Goal: Check status: Check status

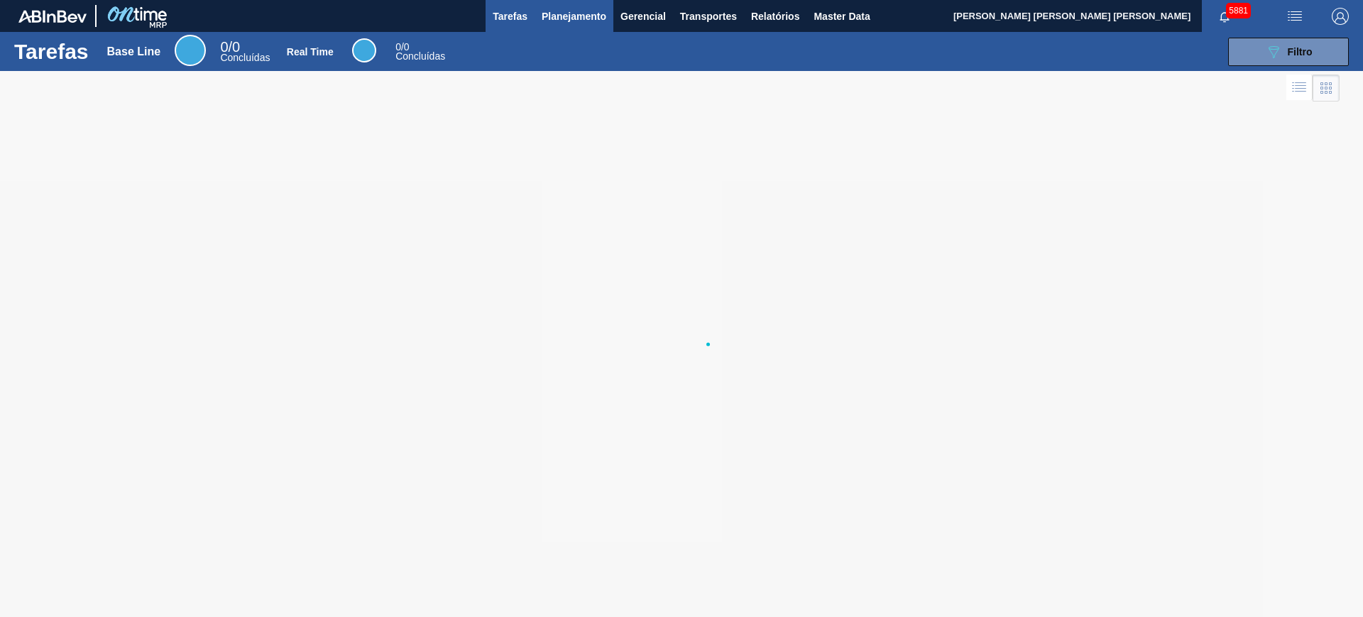
click at [573, 20] on span "Planejamento" at bounding box center [574, 16] width 65 height 17
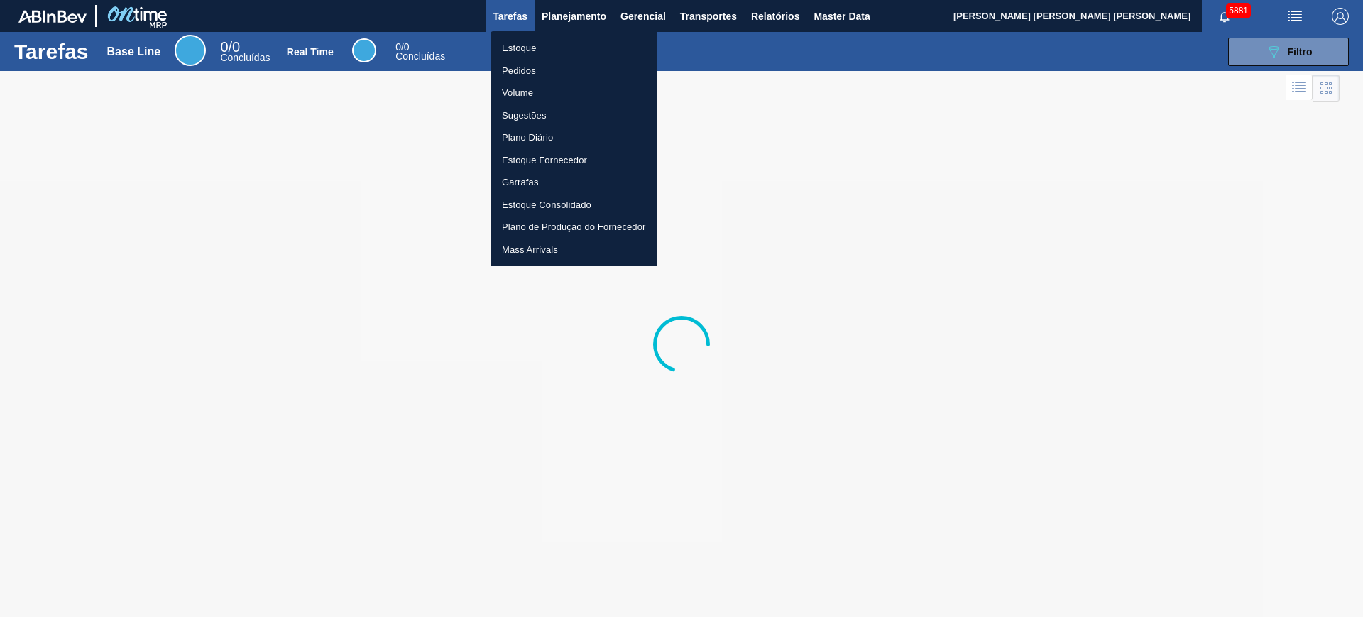
click at [535, 45] on li "Estoque" at bounding box center [574, 48] width 167 height 23
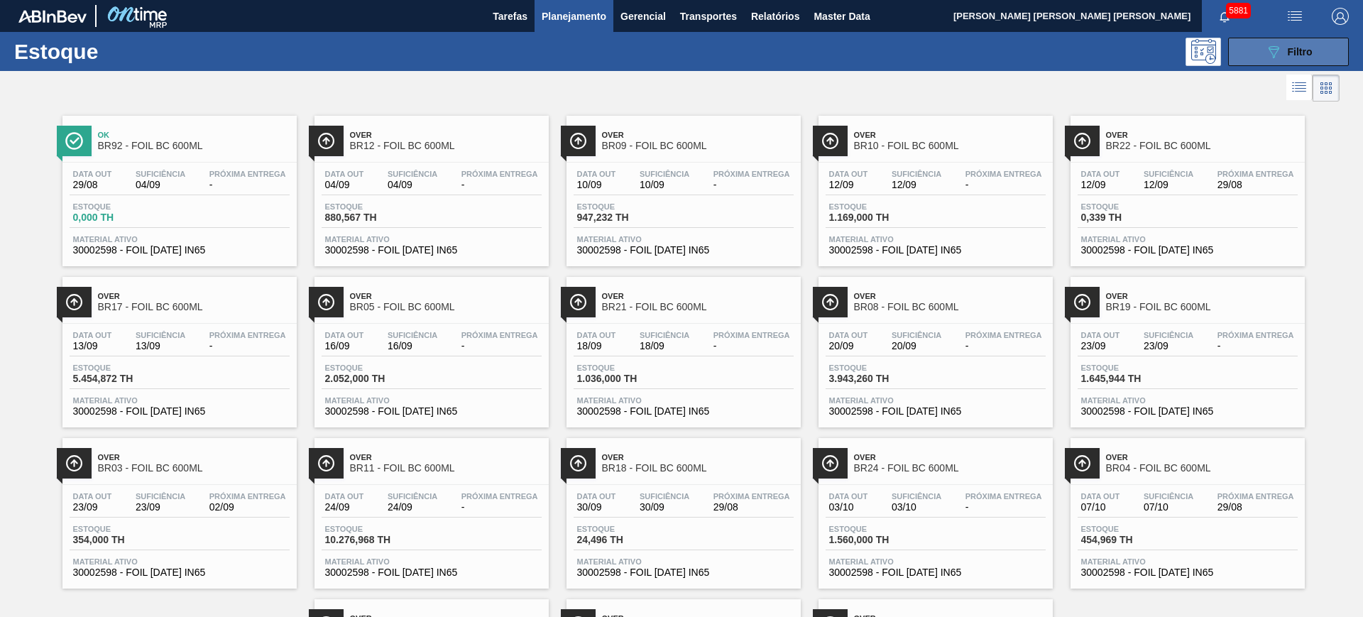
click at [1305, 51] on span "Filtro" at bounding box center [1300, 51] width 25 height 11
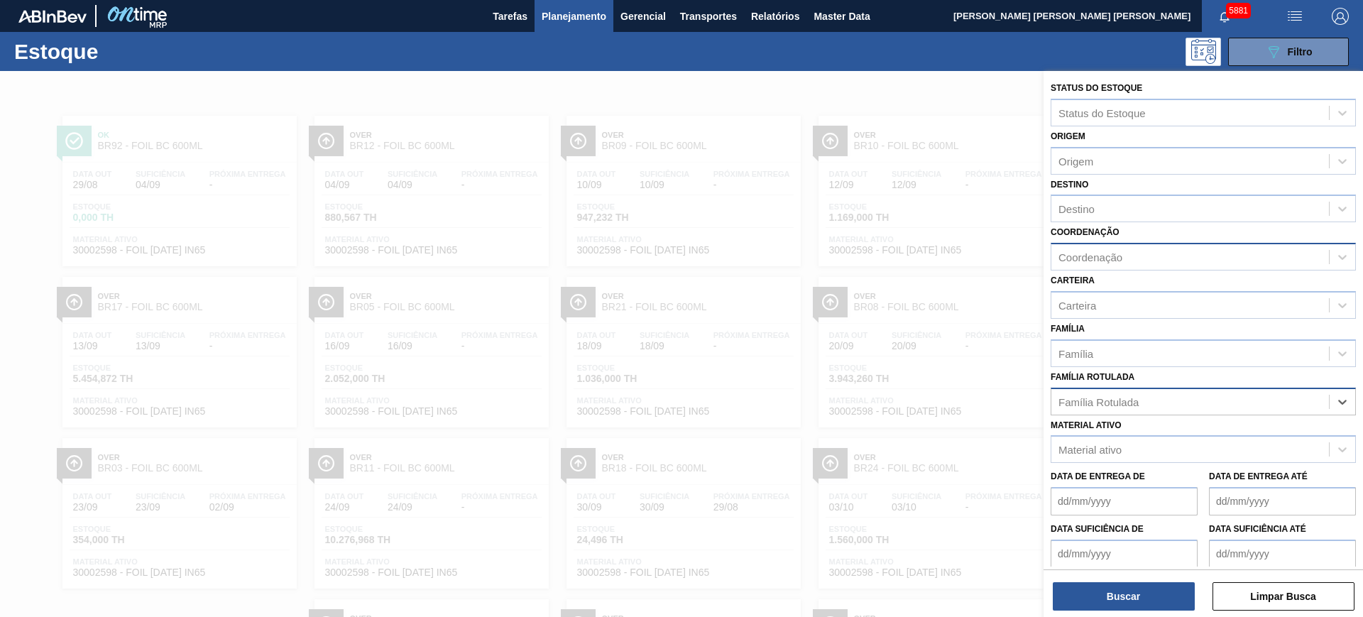
click at [1173, 255] on div "Coordenação" at bounding box center [1190, 257] width 278 height 21
type input "packa"
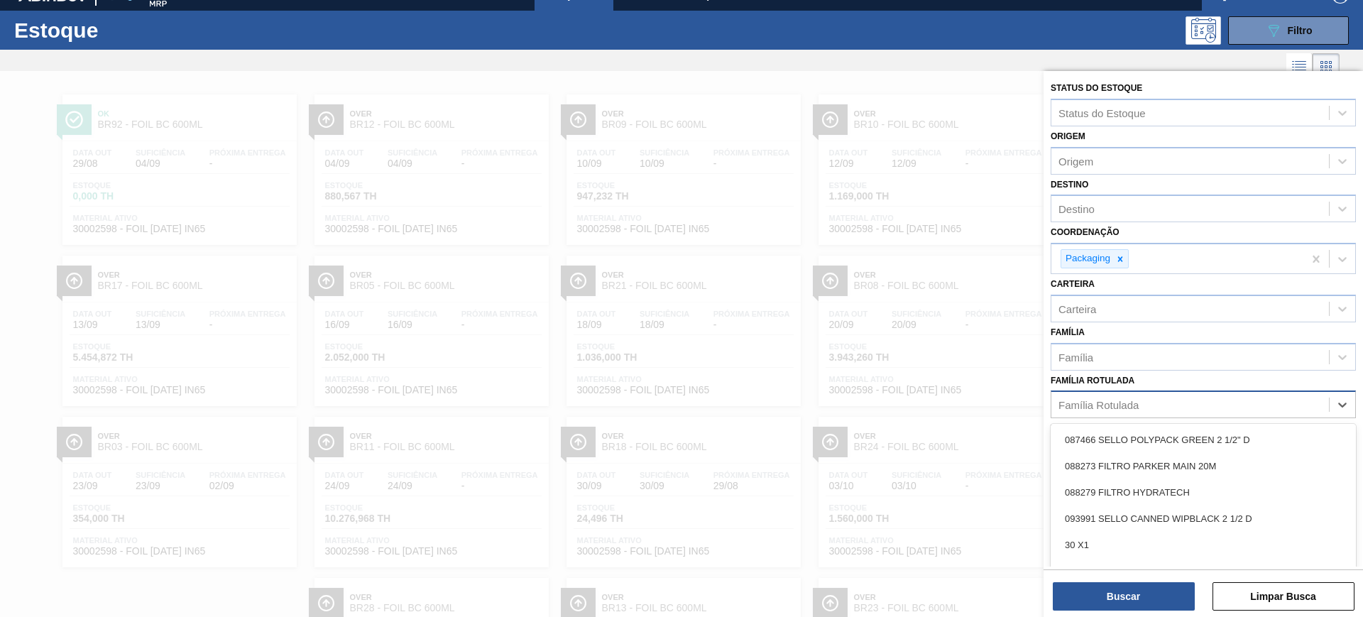
click at [1181, 404] on div "Família Rotulada" at bounding box center [1190, 405] width 278 height 21
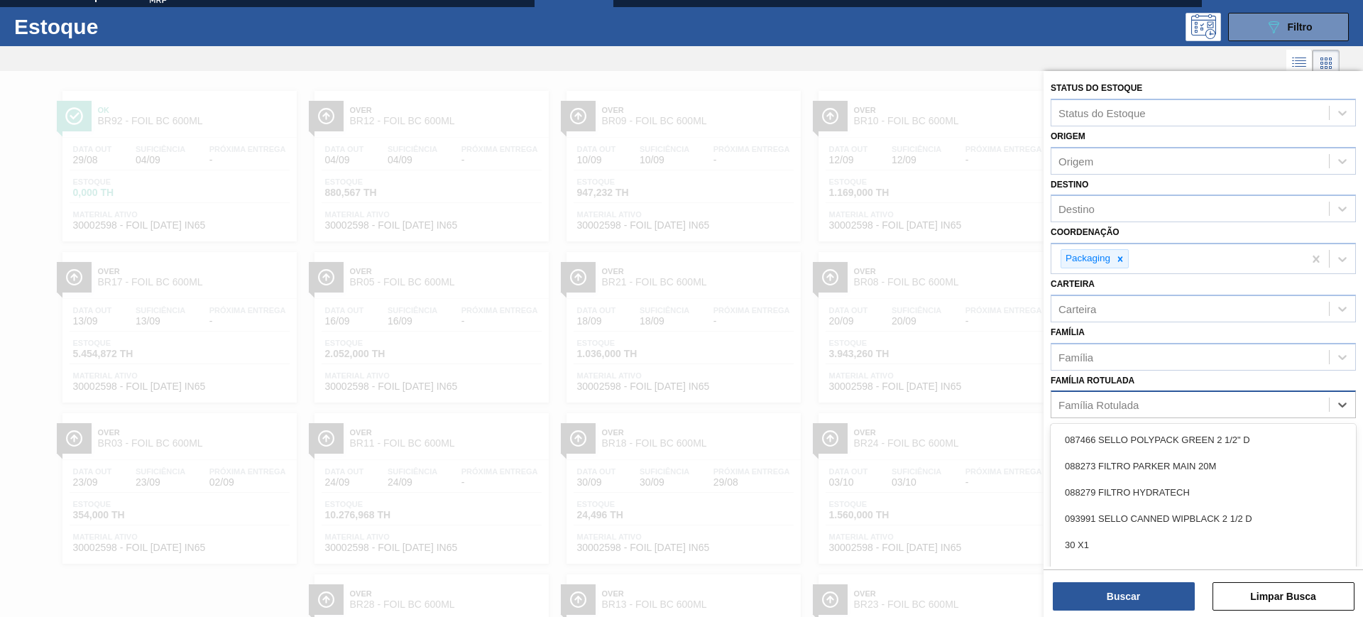
scroll to position [26, 0]
type Rotulada "g"
type Rotulada "folha separadora pa"
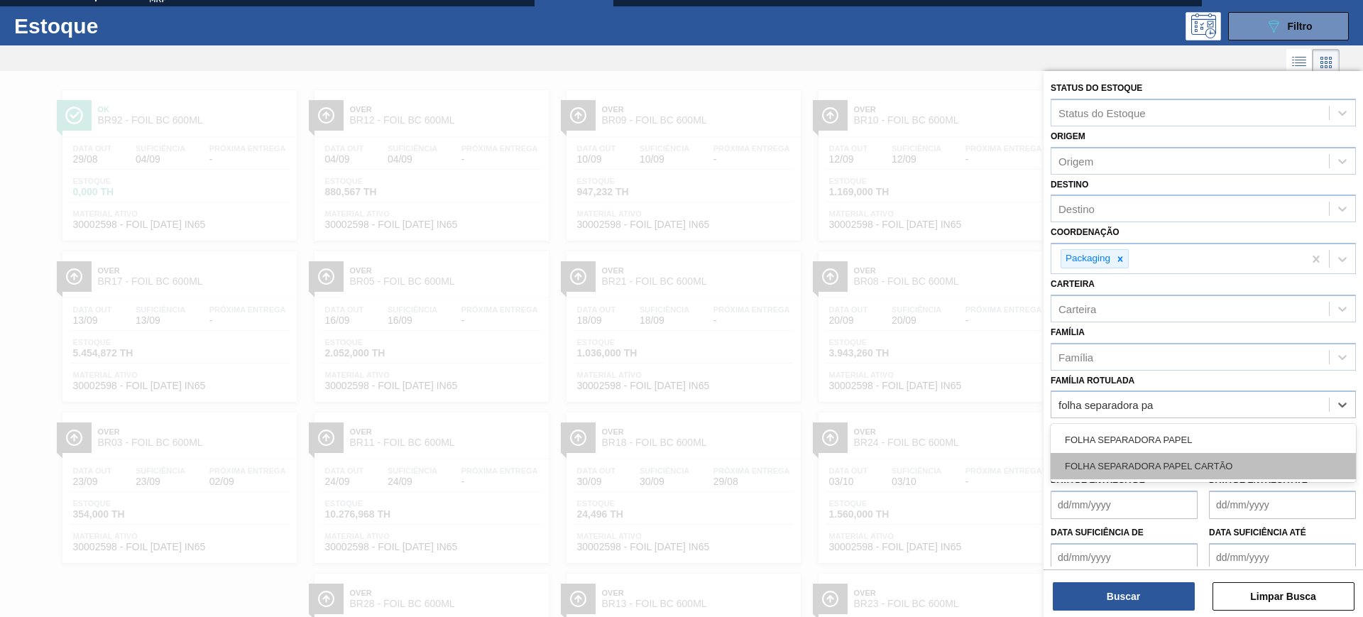
click at [1193, 461] on div "FOLHA SEPARADORA PAPEL CARTÃO" at bounding box center [1203, 466] width 305 height 26
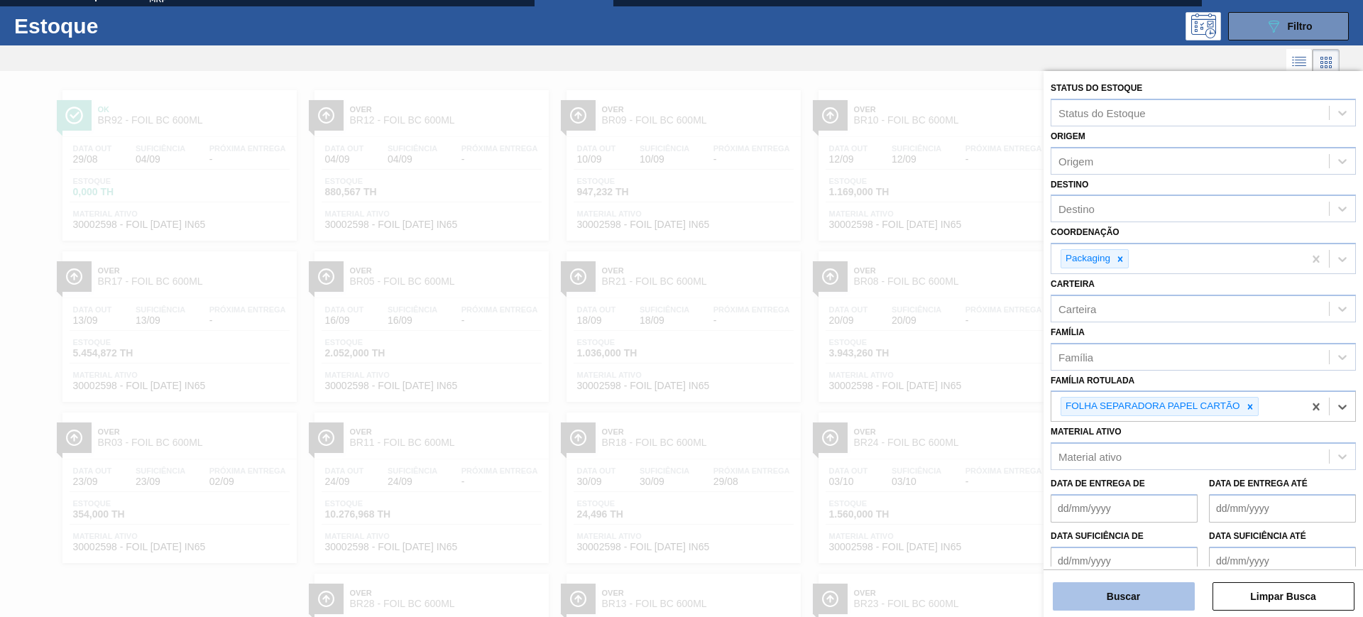
click at [1170, 588] on button "Buscar" at bounding box center [1124, 596] width 142 height 28
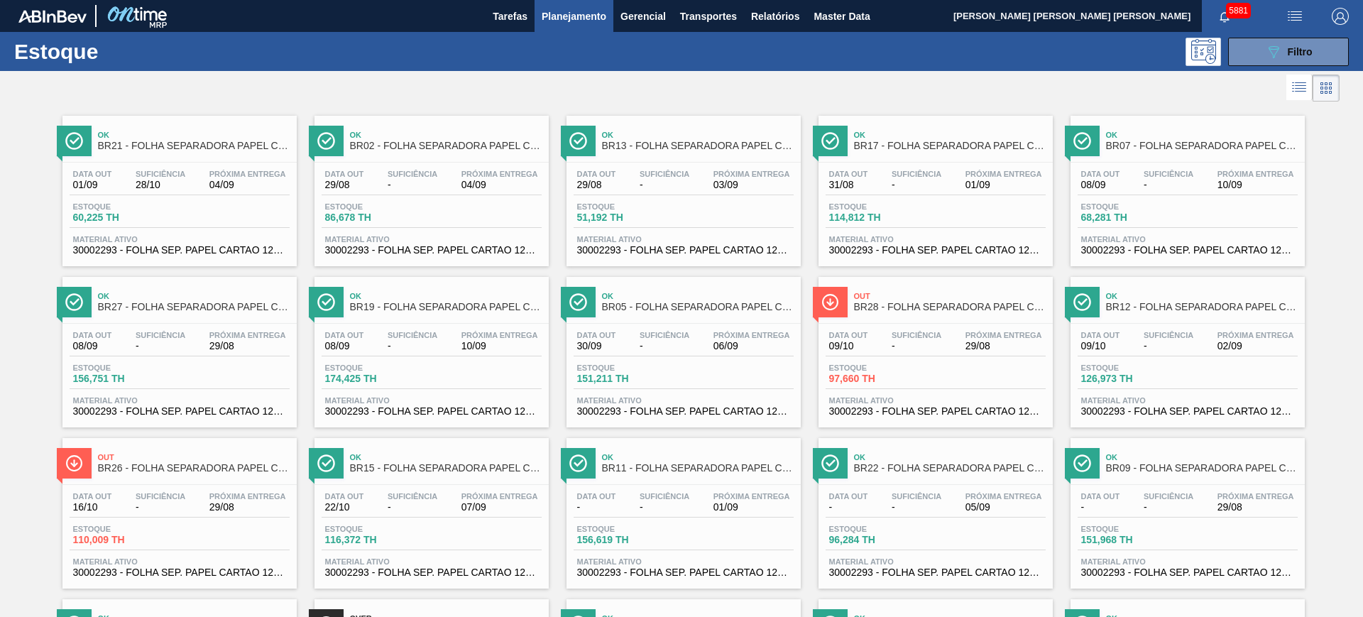
scroll to position [89, 0]
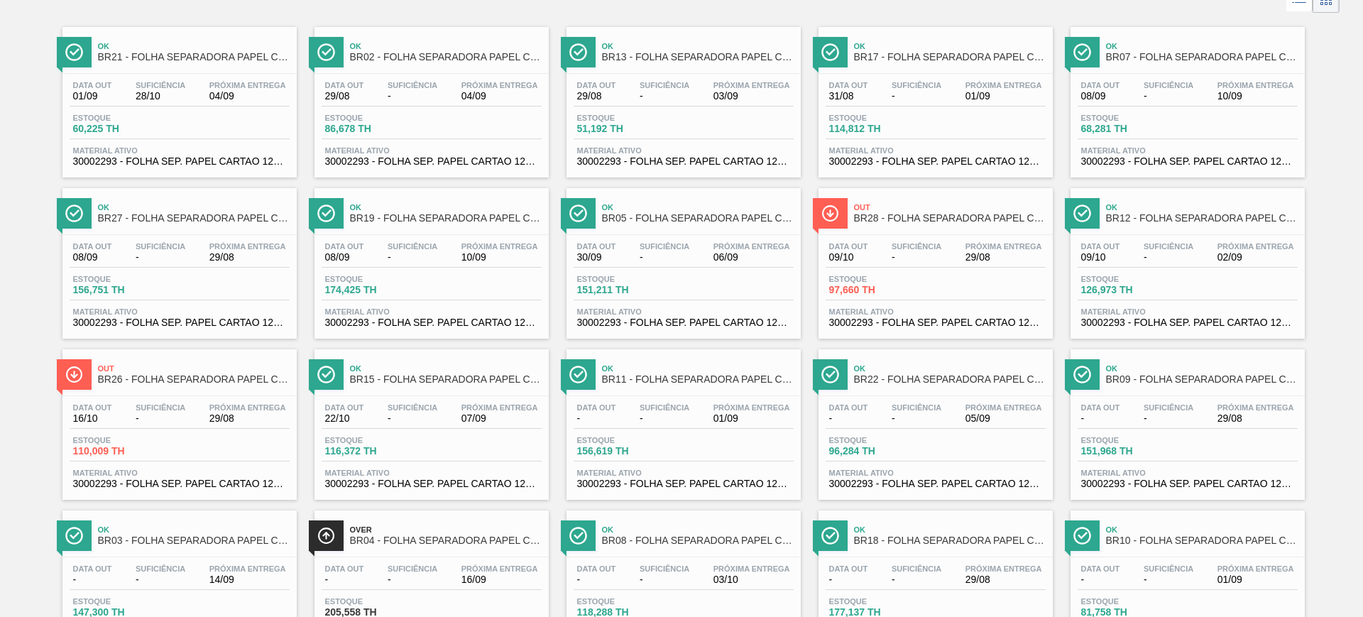
drag, startPoint x: 241, startPoint y: 409, endPoint x: 262, endPoint y: 15, distance: 394.6
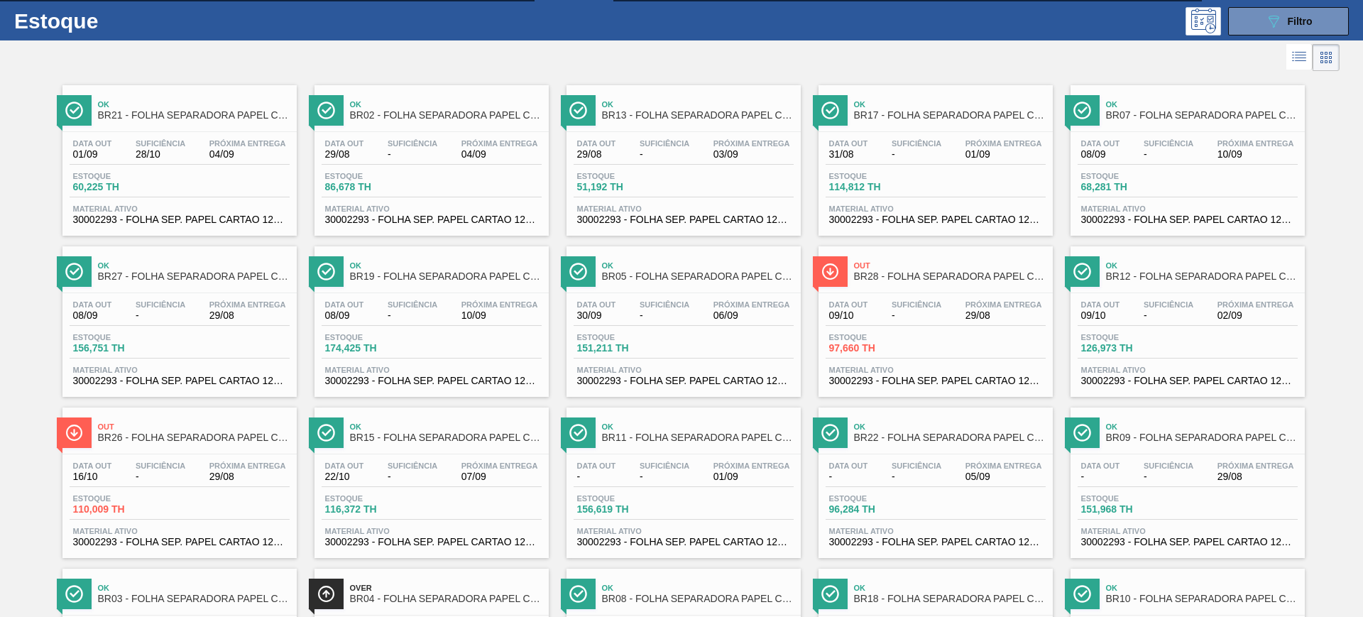
scroll to position [0, 0]
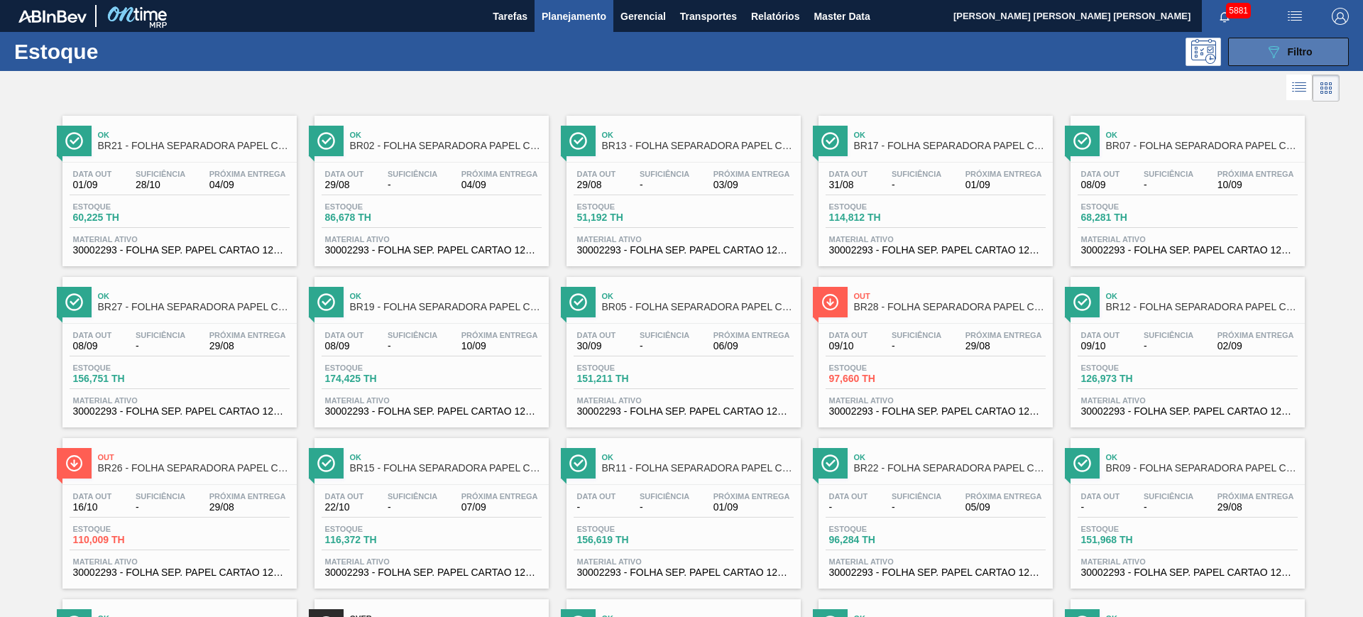
click at [1315, 49] on button "089F7B8B-B2A5-4AFE-B5C0-19BA573D28AC Filtro" at bounding box center [1288, 52] width 121 height 28
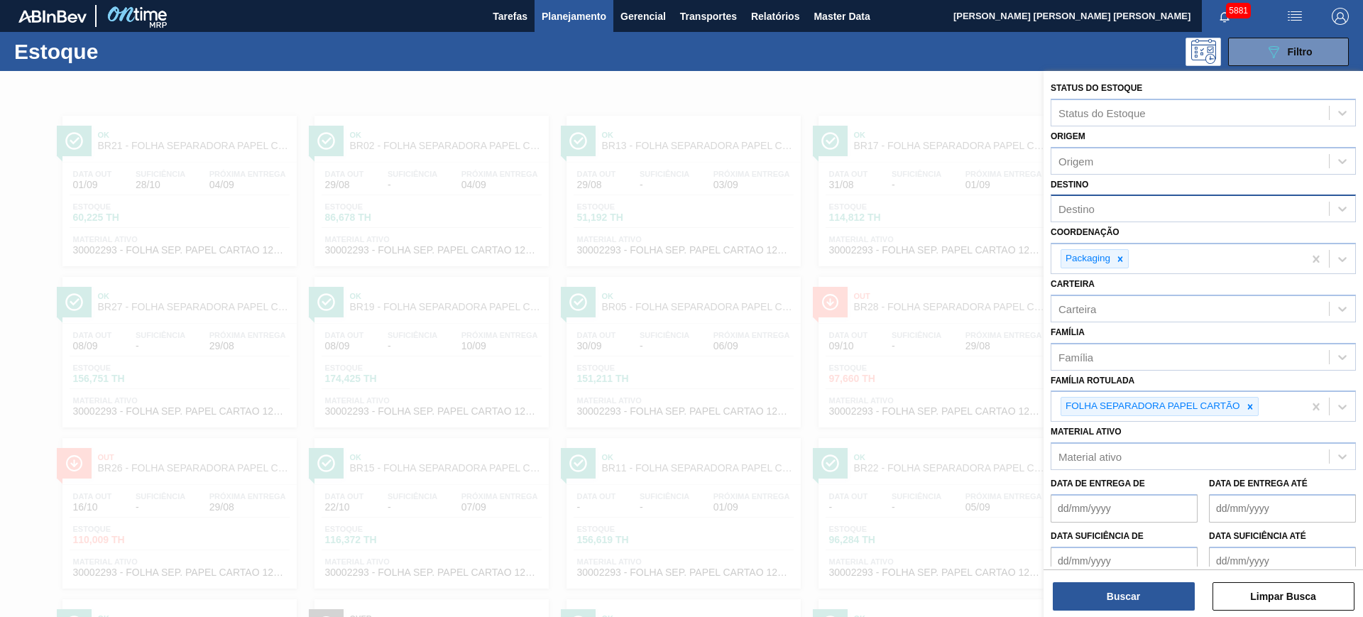
click at [1105, 208] on div "Destino" at bounding box center [1190, 209] width 278 height 21
type input "a"
type input "jacar"
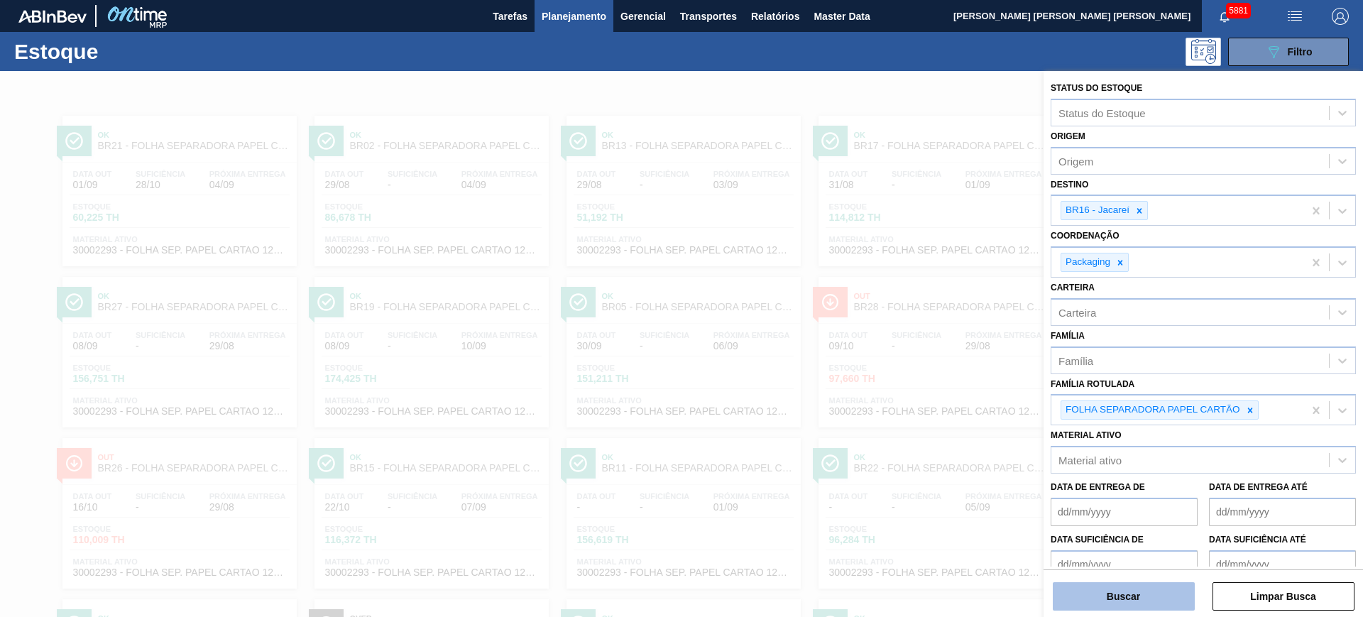
click at [1145, 596] on button "Buscar" at bounding box center [1124, 596] width 142 height 28
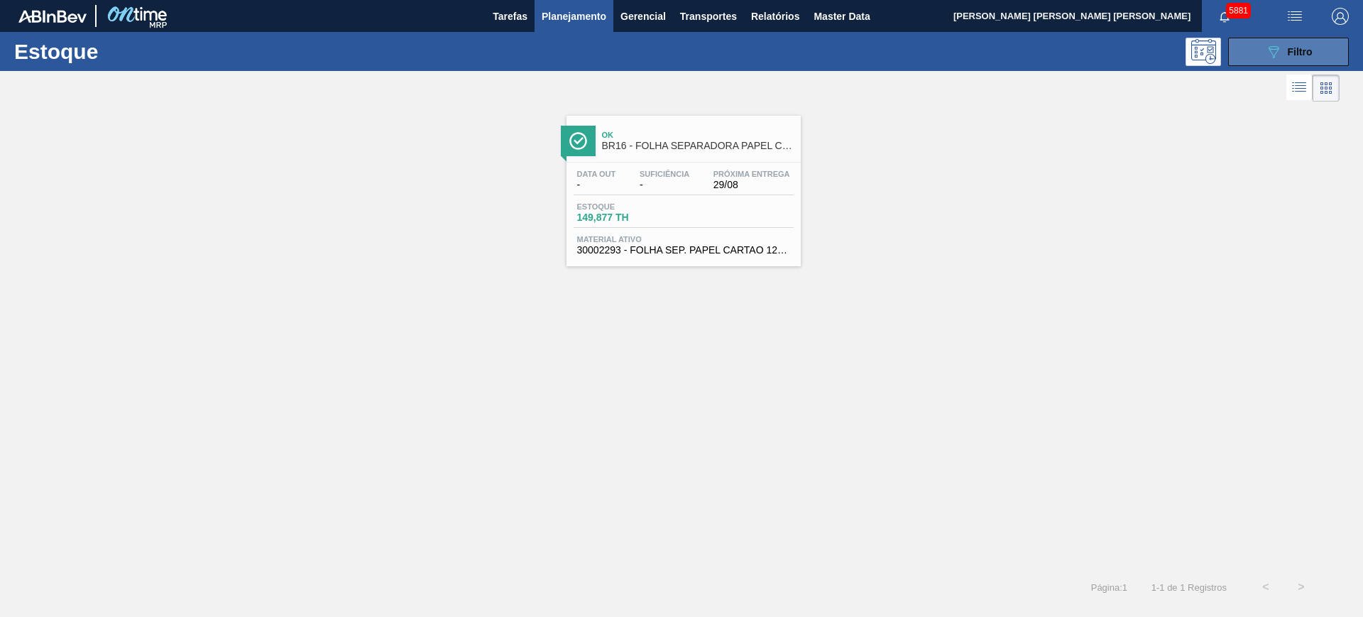
click at [1307, 38] on button "089F7B8B-B2A5-4AFE-B5C0-19BA573D28AC Filtro" at bounding box center [1288, 52] width 121 height 28
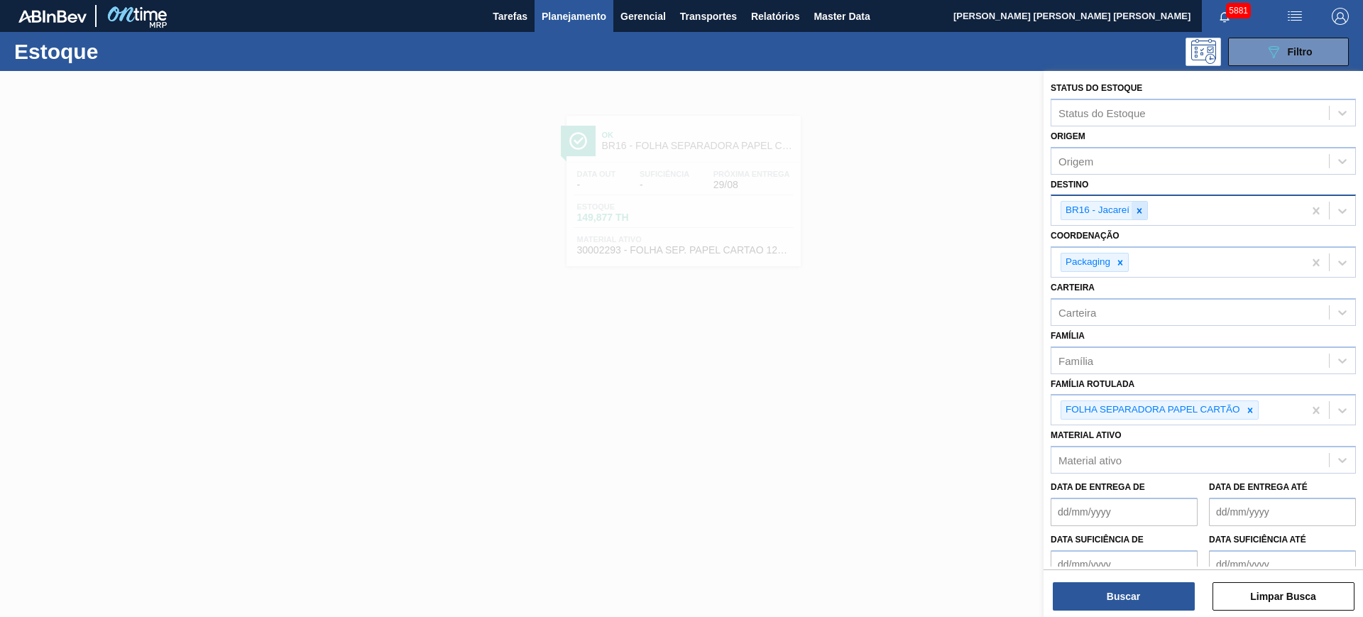
click at [1139, 214] on icon at bounding box center [1139, 211] width 10 height 10
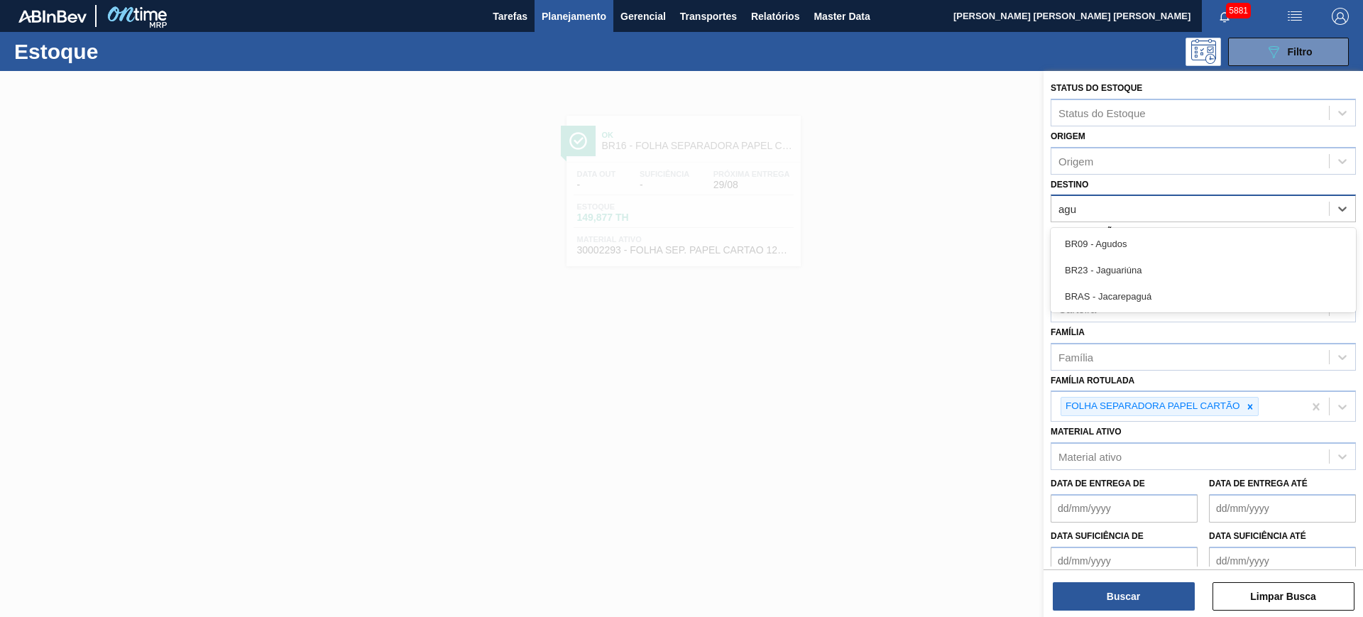
type input "agud"
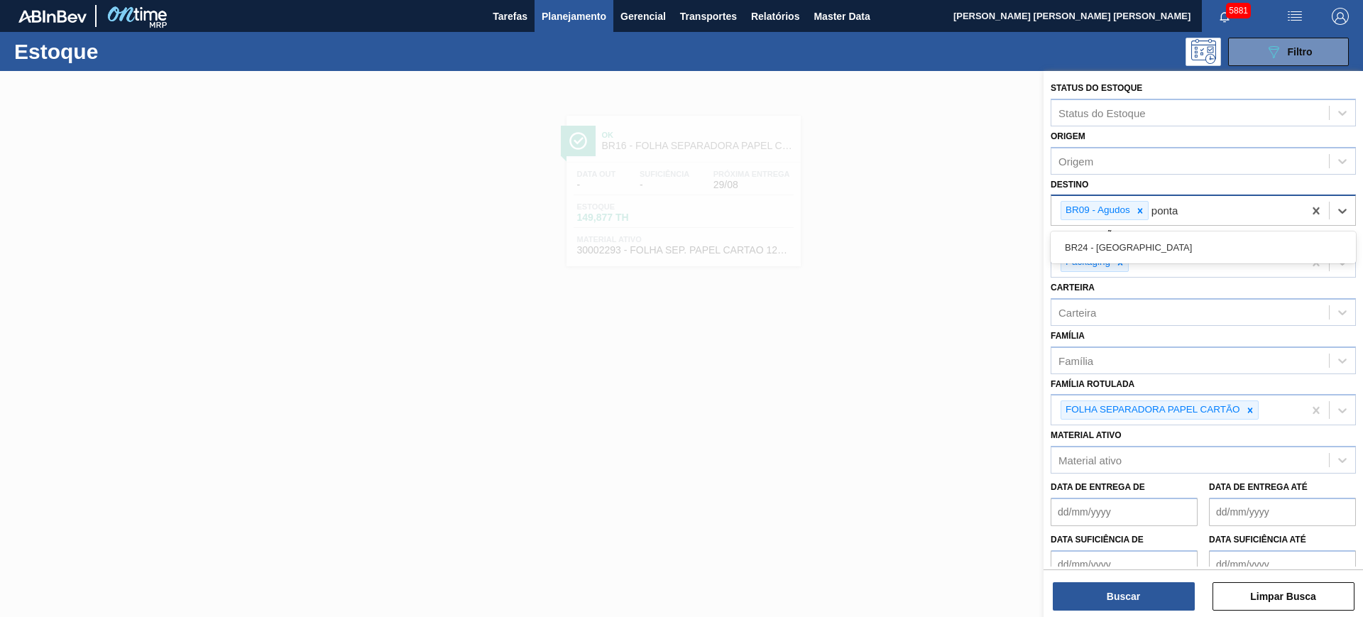
type input "ponta g"
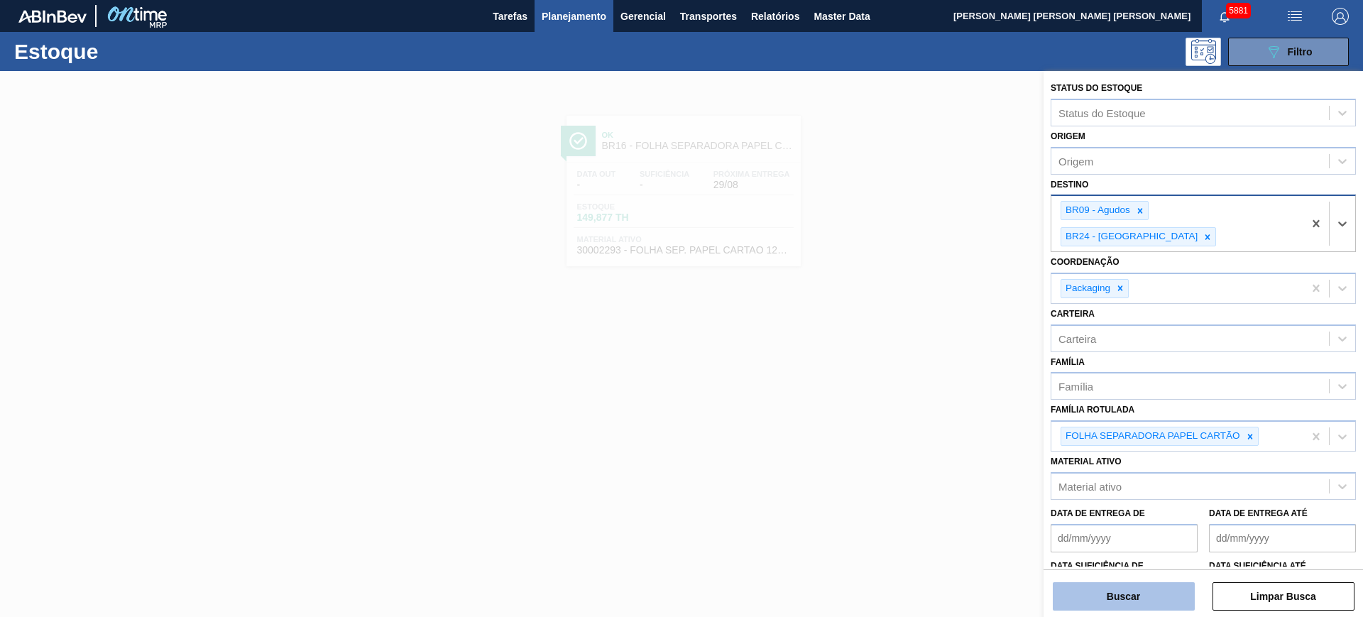
click at [1136, 594] on button "Buscar" at bounding box center [1124, 596] width 142 height 28
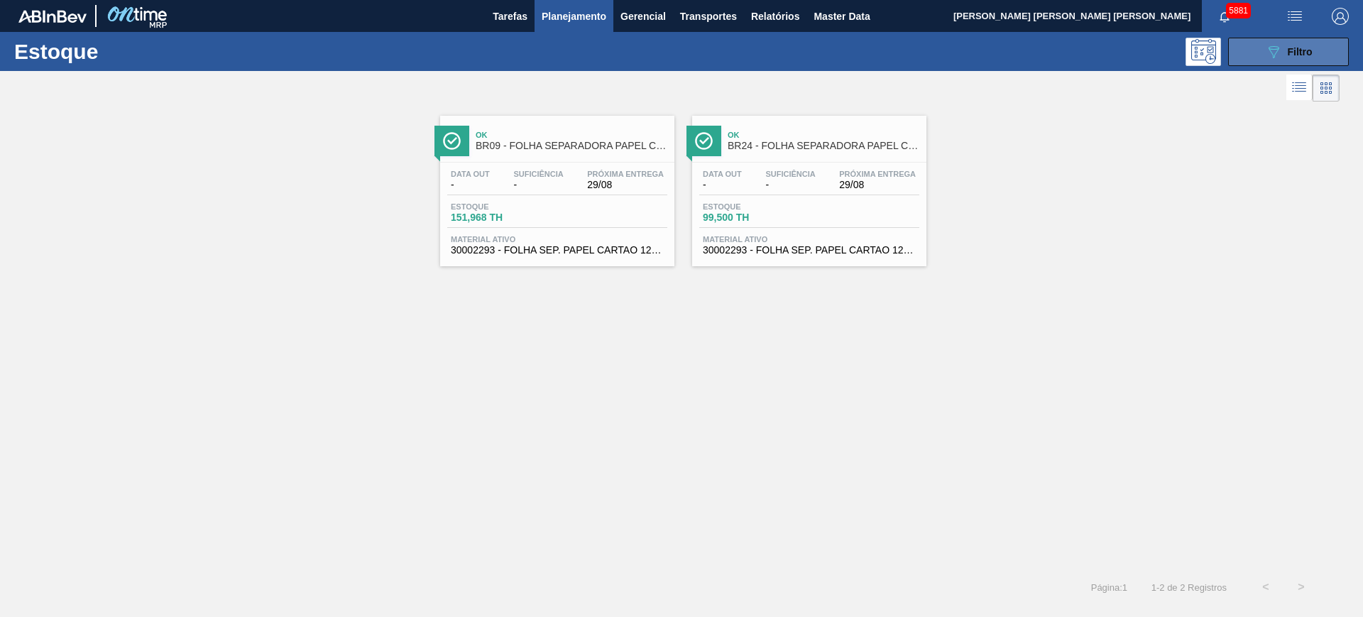
click at [1244, 47] on button "089F7B8B-B2A5-4AFE-B5C0-19BA573D28AC Filtro" at bounding box center [1288, 52] width 121 height 28
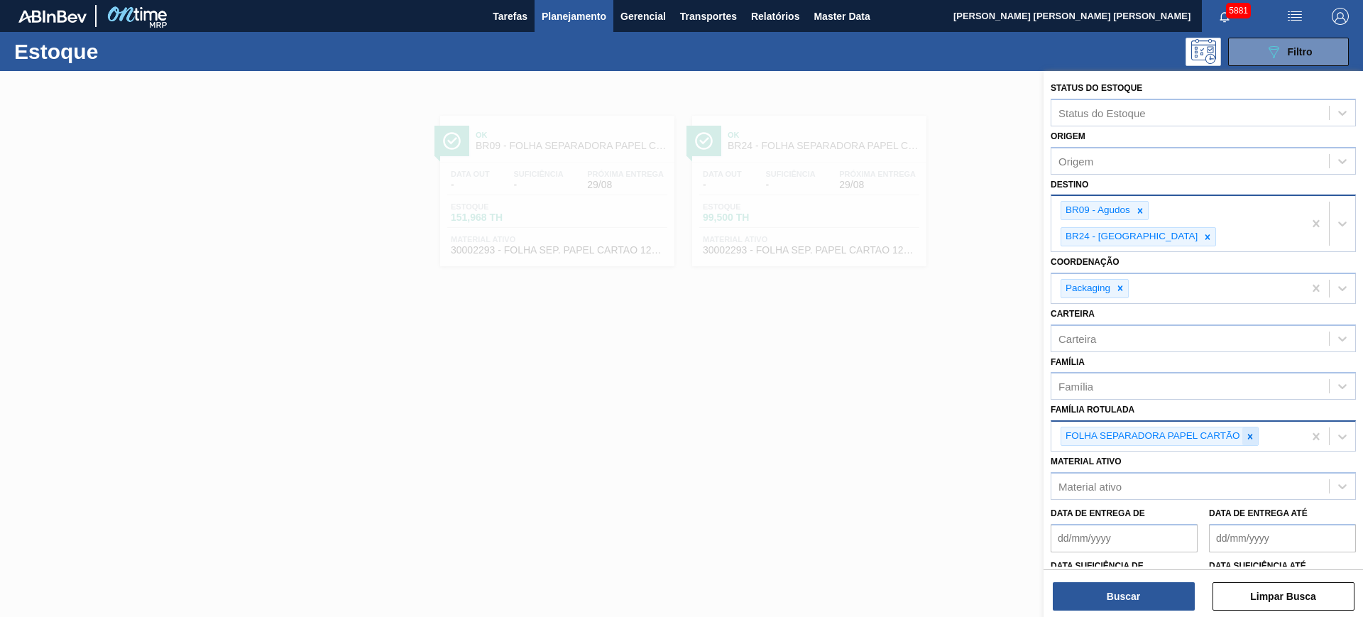
click at [1255, 427] on div at bounding box center [1250, 436] width 16 height 18
click at [843, 263] on div at bounding box center [681, 379] width 1363 height 617
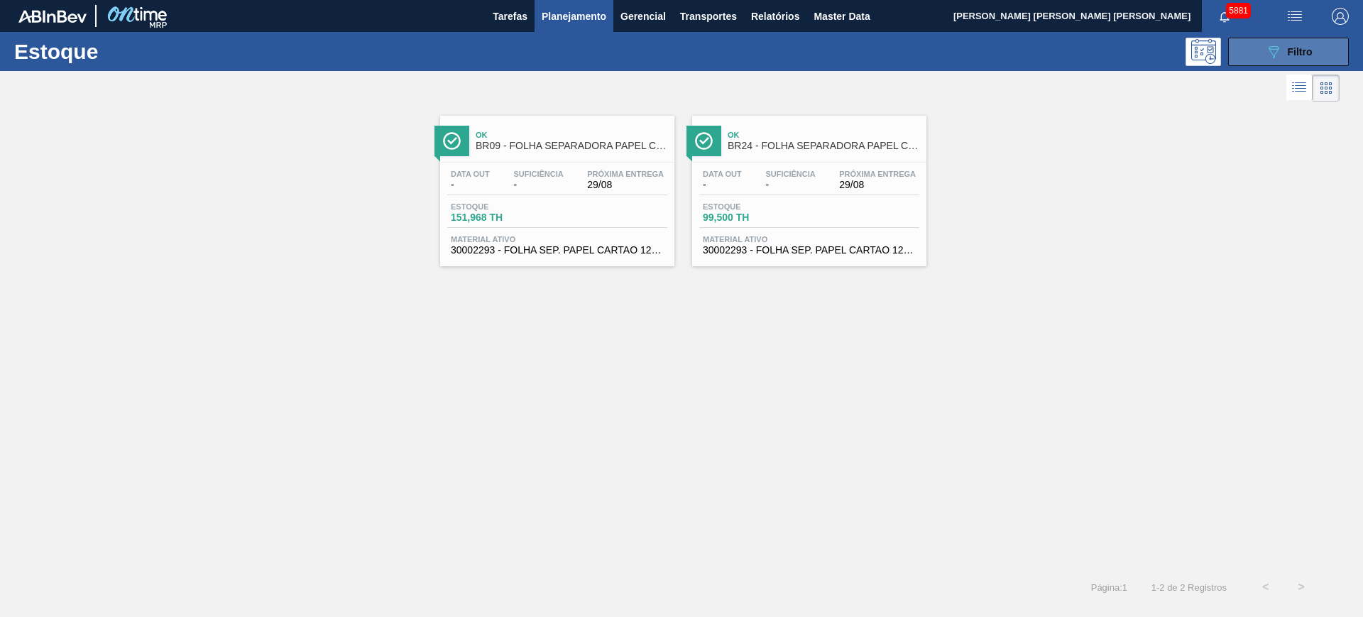
click at [1255, 54] on button "089F7B8B-B2A5-4AFE-B5C0-19BA573D28AC Filtro" at bounding box center [1288, 52] width 121 height 28
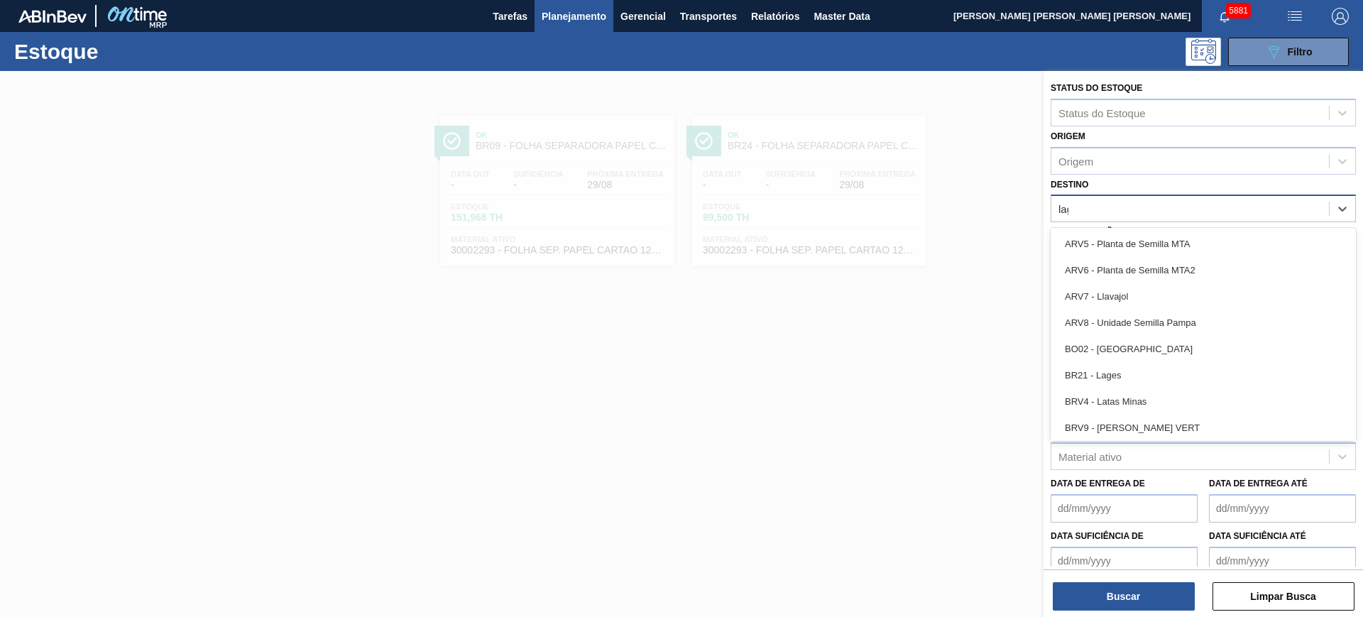
type input "lage"
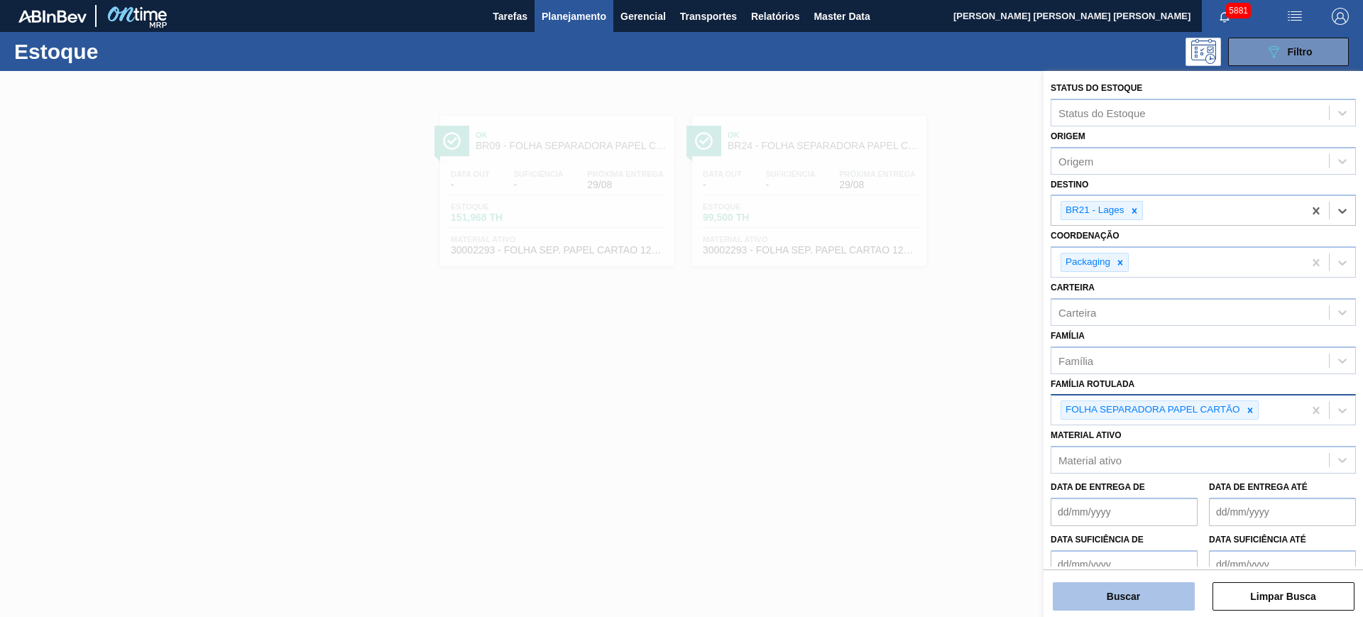
click at [1096, 598] on button "Buscar" at bounding box center [1124, 596] width 142 height 28
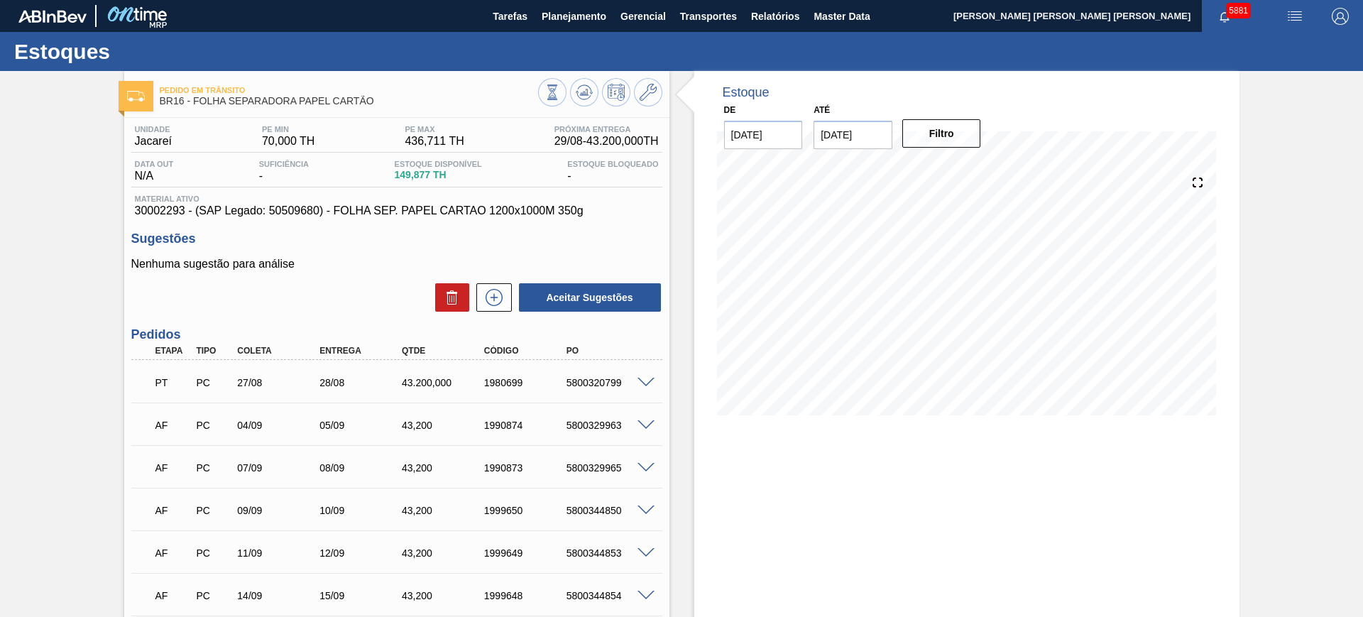
click at [644, 384] on span at bounding box center [645, 383] width 17 height 11
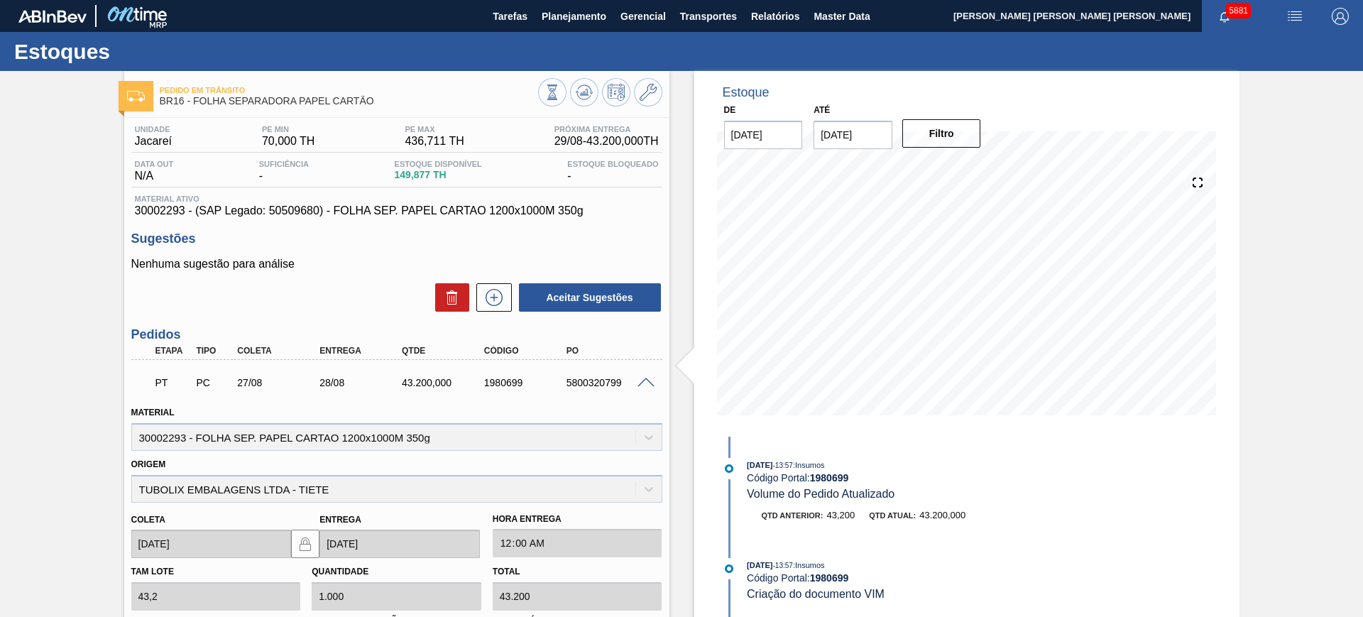
click at [647, 382] on span at bounding box center [645, 383] width 17 height 11
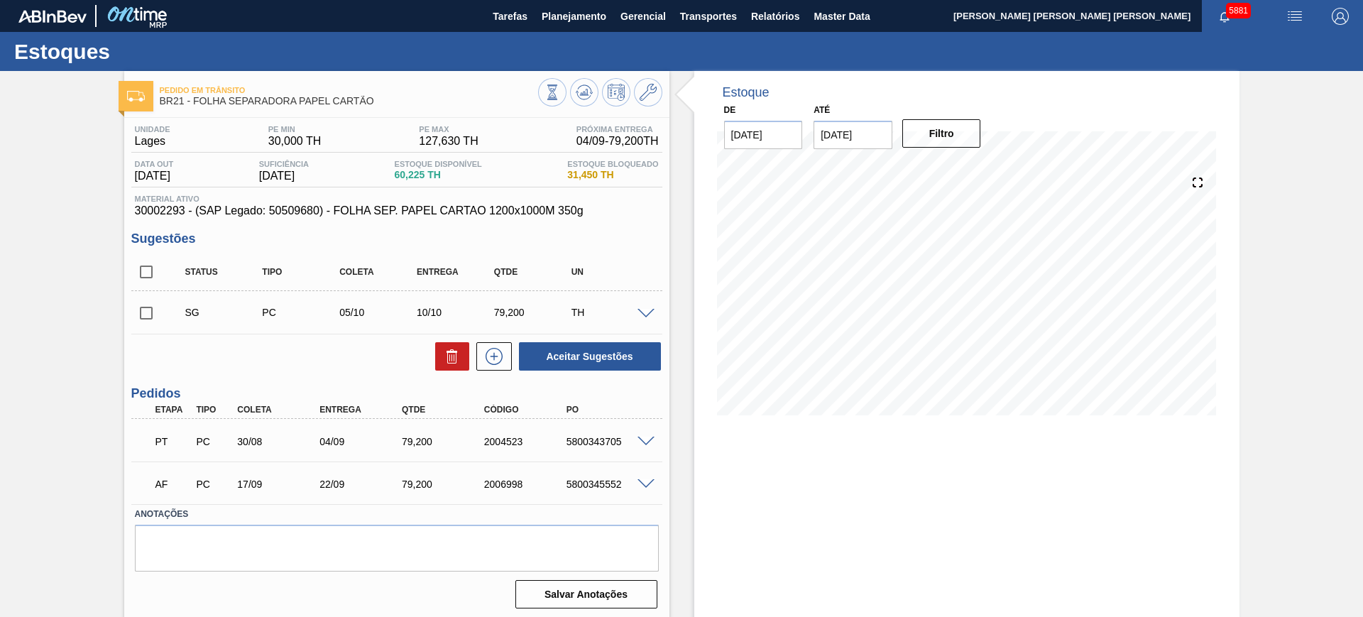
click at [843, 140] on input "[DATE]" at bounding box center [853, 135] width 79 height 28
click at [968, 164] on button "Next Month" at bounding box center [973, 169] width 10 height 10
click at [970, 165] on button "Next Month" at bounding box center [973, 169] width 10 height 10
click at [962, 331] on div "6" at bounding box center [968, 329] width 19 height 19
type input "[DATE]"
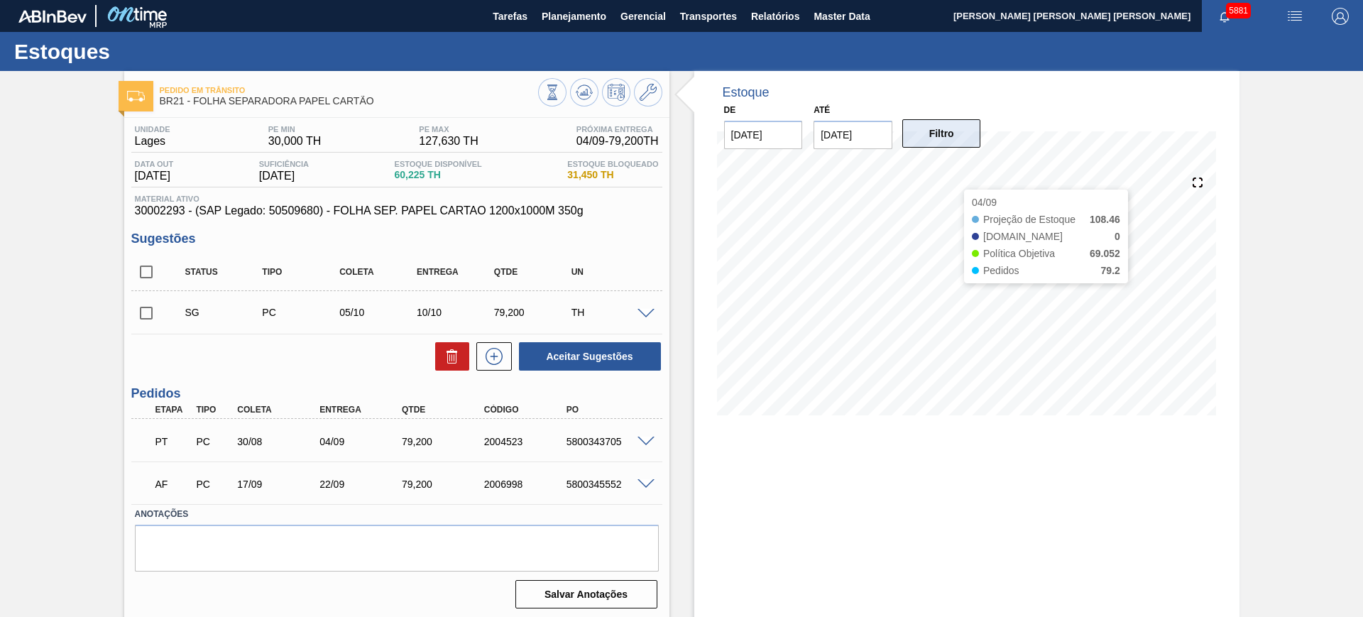
click at [946, 138] on button "Filtro" at bounding box center [941, 133] width 79 height 28
